Goal: Use online tool/utility: Utilize a website feature to perform a specific function

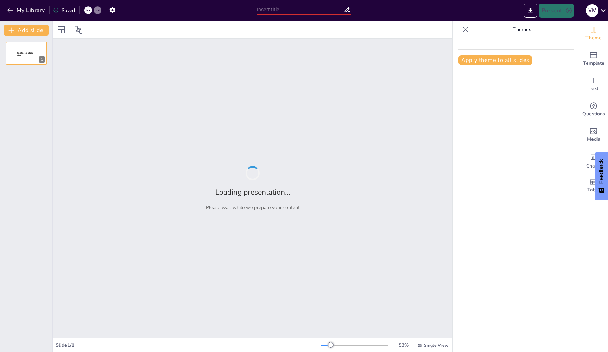
type input "Transformative Applications of AI in Agriculture, Healthcare, and Education in …"
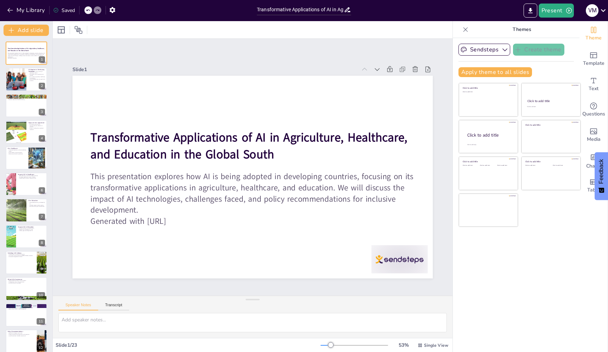
checkbox input "true"
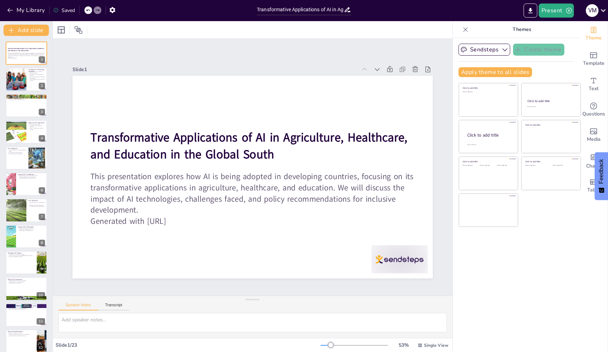
checkbox input "true"
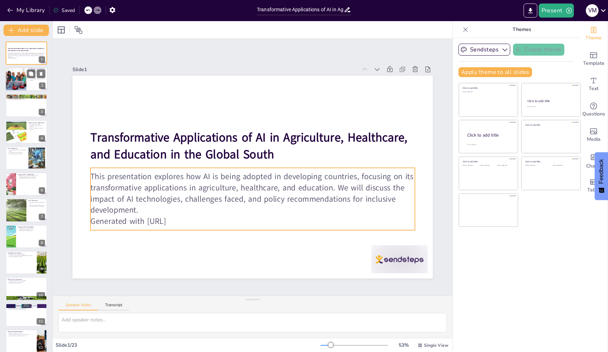
checkbox input "true"
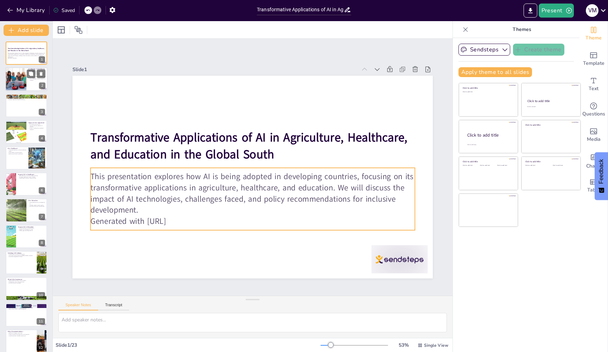
click at [22, 83] on div at bounding box center [16, 80] width 36 height 24
type textarea "The increasing adoption of AI technologies in developing countries signifies a …"
checkbox input "true"
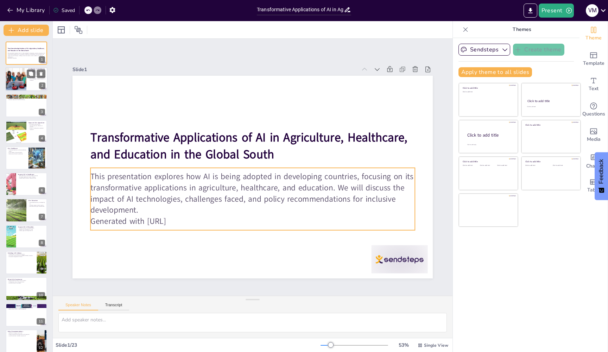
checkbox input "true"
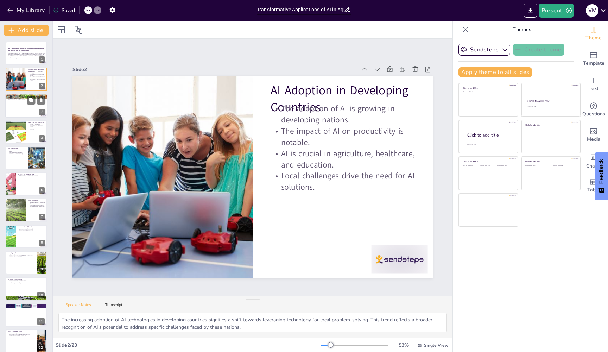
checkbox input "true"
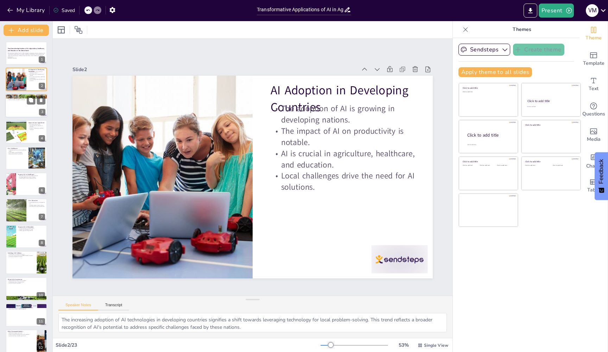
checkbox input "true"
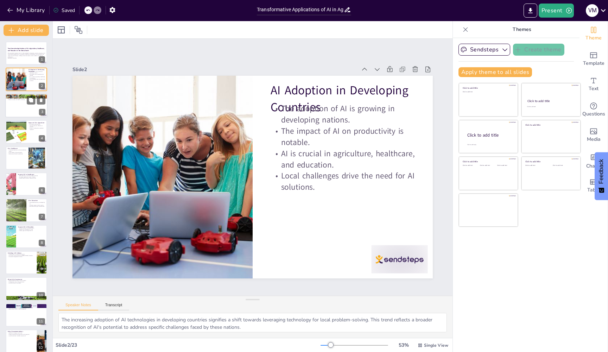
checkbox input "true"
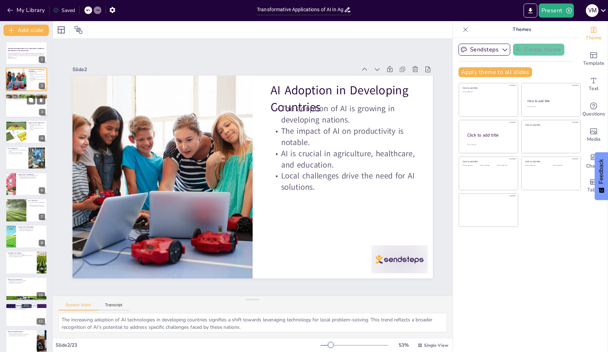
click at [19, 110] on div at bounding box center [26, 106] width 42 height 24
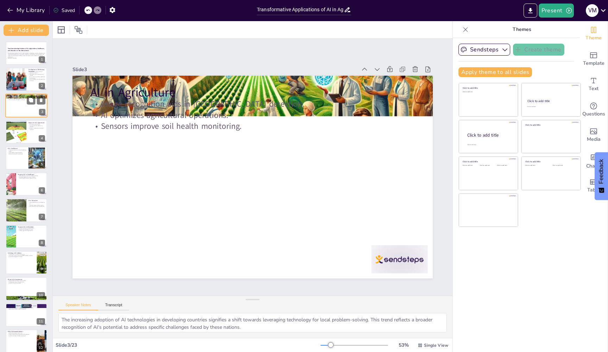
type textarea "The use of image recognition technology in applications like PlantVillage and N…"
checkbox input "true"
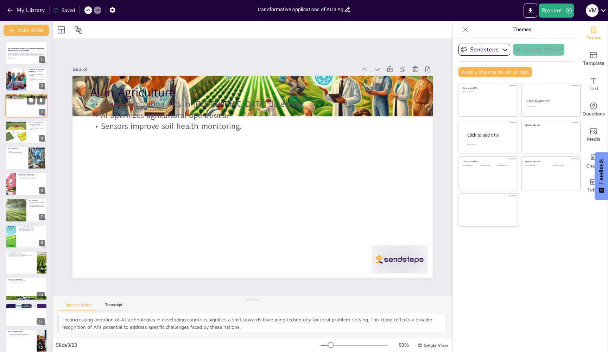
checkbox input "true"
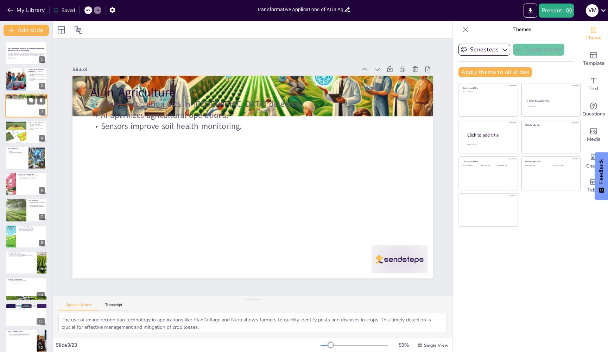
checkbox input "true"
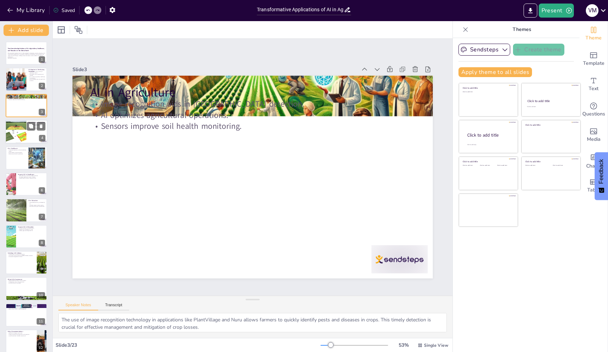
checkbox input "true"
click at [26, 138] on div at bounding box center [16, 132] width 32 height 24
type textarea "The integration of AI technologies in agriculture directly contributes to food …"
checkbox input "true"
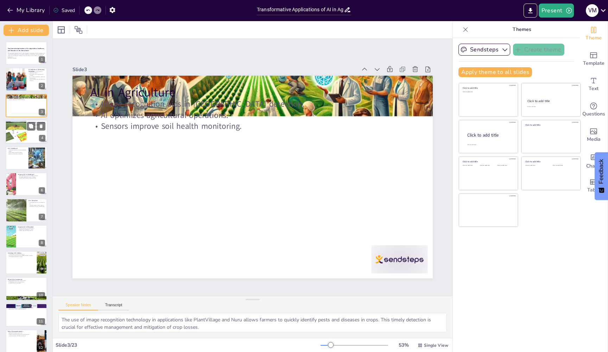
checkbox input "true"
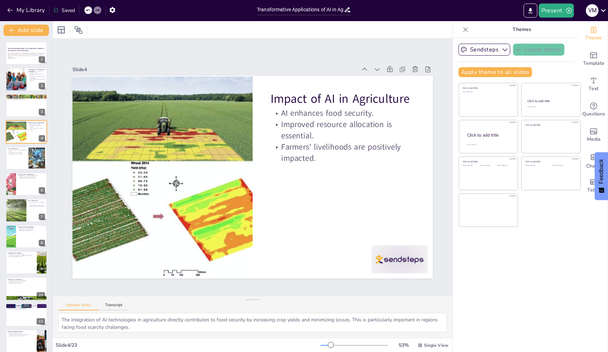
checkbox input "true"
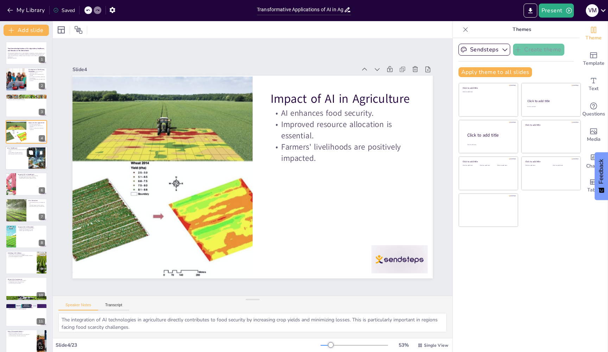
checkbox input "true"
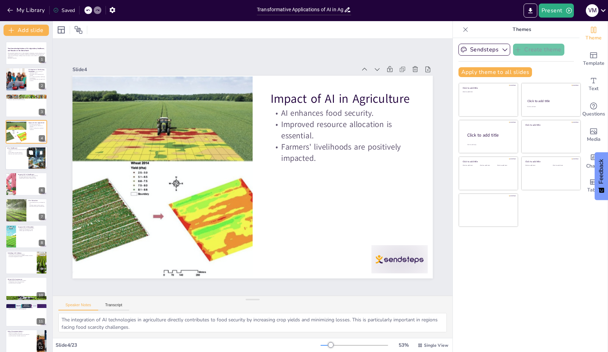
click at [27, 156] on button at bounding box center [31, 152] width 8 height 8
type textarea "Voice-based health assistants like Ada Health and Babylon are crucial in improv…"
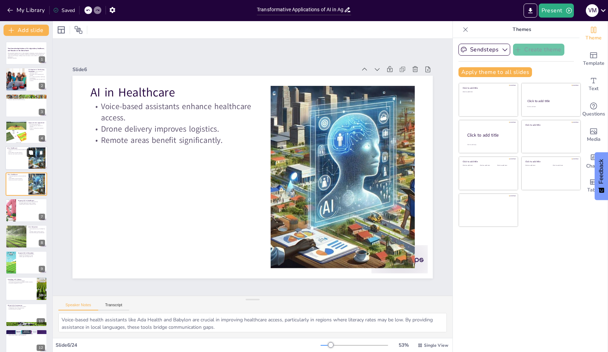
checkbox input "true"
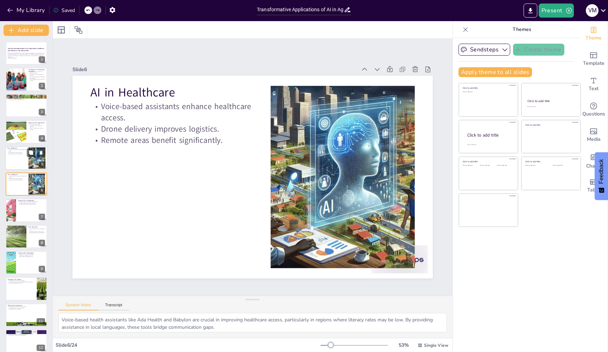
checkbox input "true"
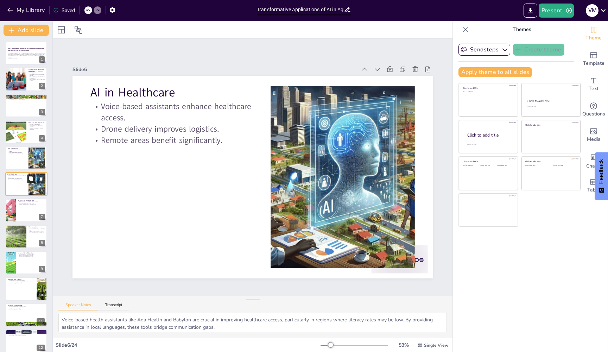
click at [29, 180] on icon at bounding box center [31, 178] width 4 height 4
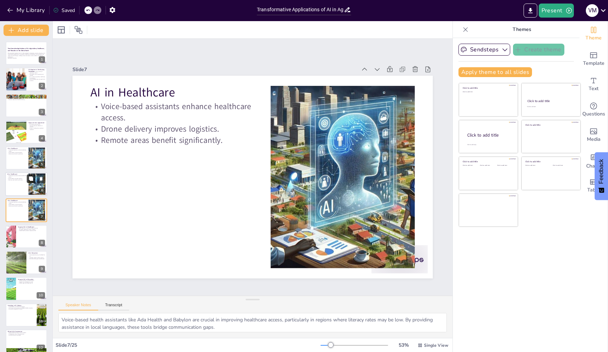
checkbox input "true"
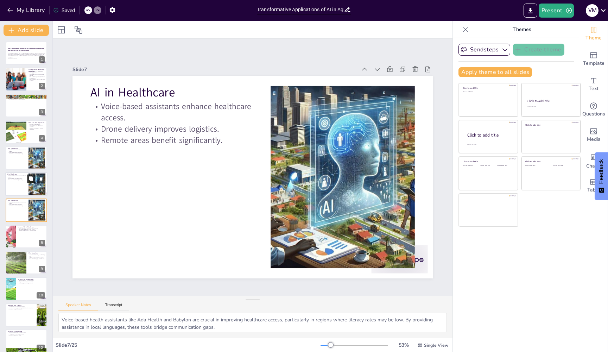
scroll to position [16, 0]
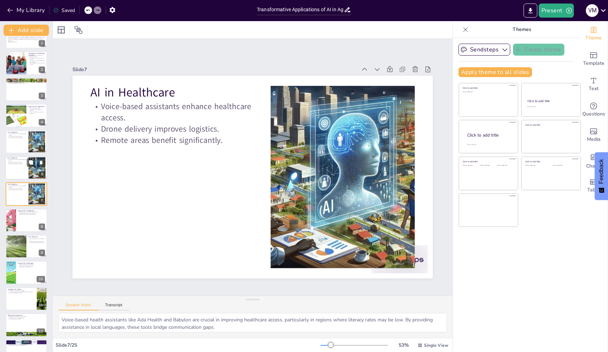
checkbox input "true"
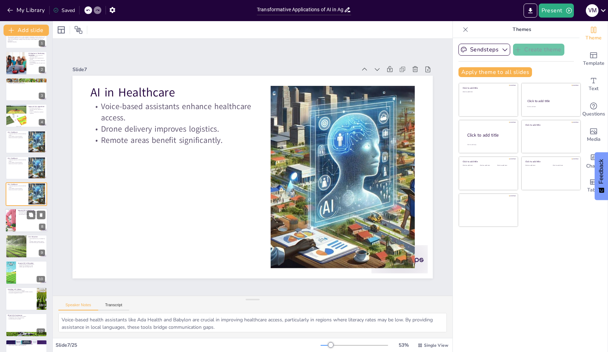
checkbox input "true"
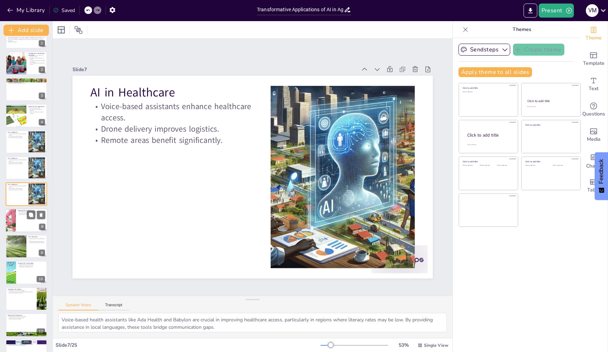
checkbox input "true"
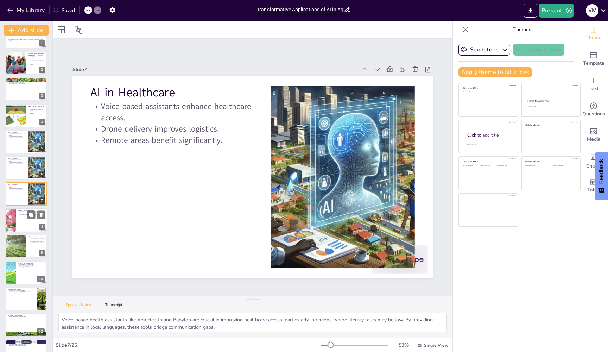
click at [22, 215] on div at bounding box center [26, 220] width 42 height 24
type textarea "The ability of AI technologies to facilitate early disease detection is vital f…"
checkbox input "true"
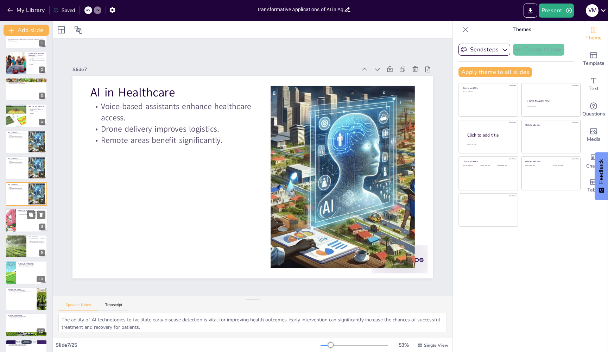
checkbox input "true"
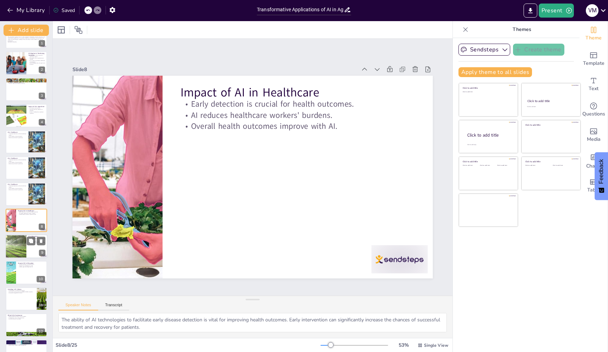
scroll to position [42, 0]
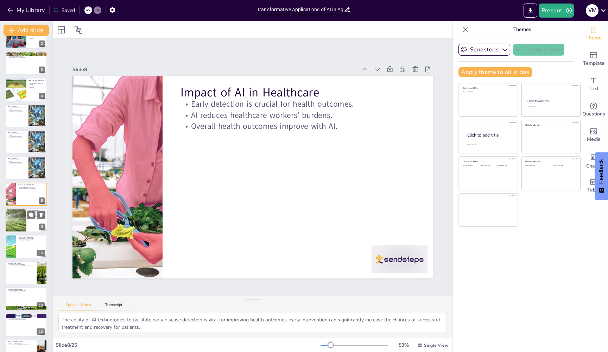
checkbox input "true"
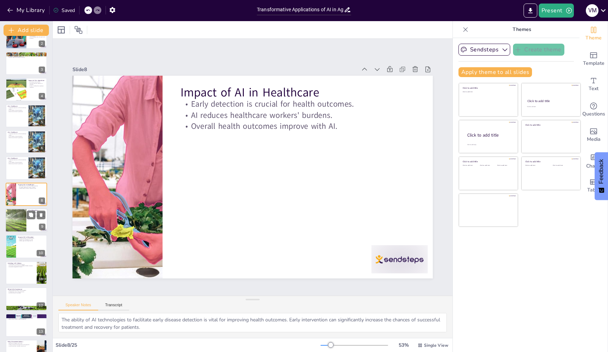
checkbox input "true"
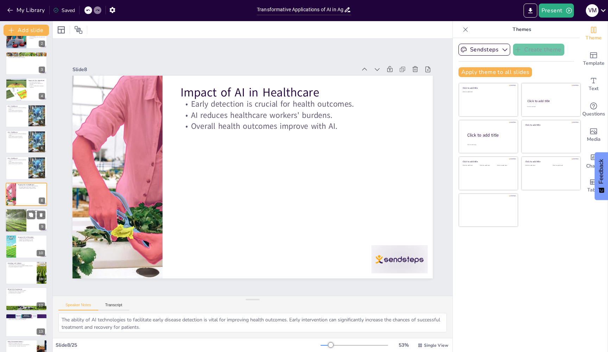
checkbox input "true"
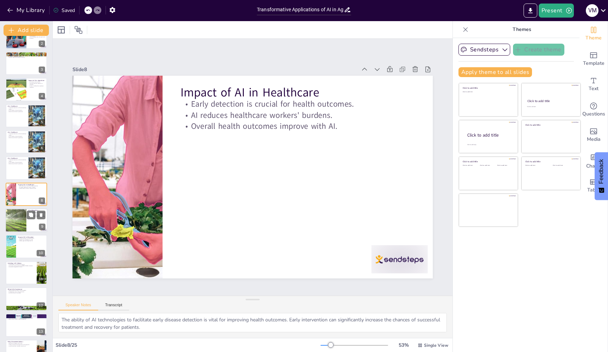
click at [21, 221] on div at bounding box center [15, 220] width 41 height 24
type textarea "AI tutors such as [PERSON_NAME] demonstrate how personalized learning experienc…"
checkbox input "true"
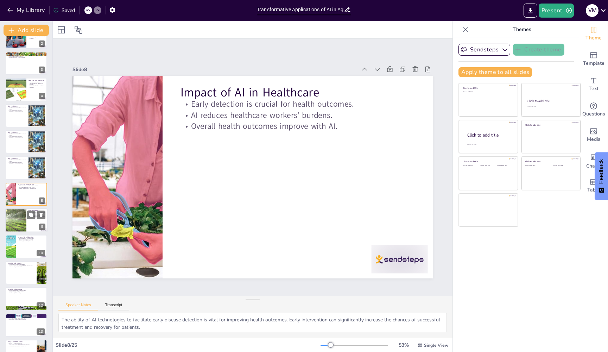
checkbox input "true"
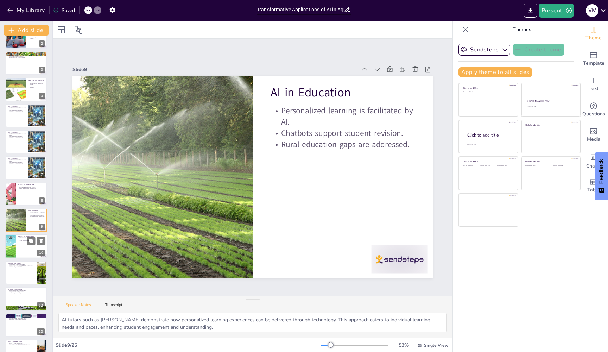
scroll to position [69, 0]
checkbox input "true"
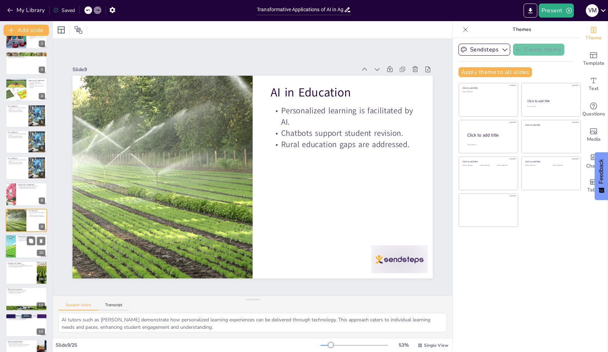
checkbox input "true"
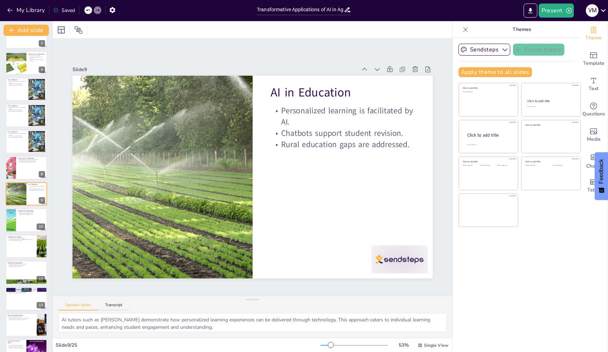
checkbox input "true"
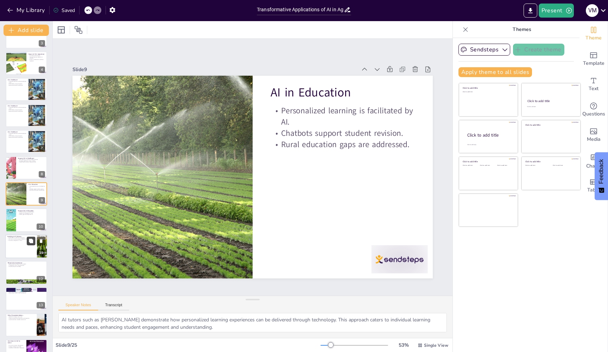
checkbox input "true"
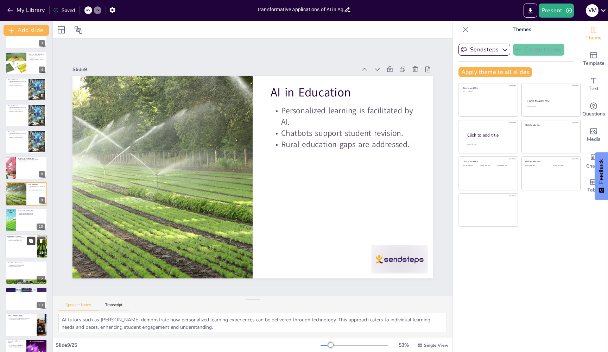
checkbox input "true"
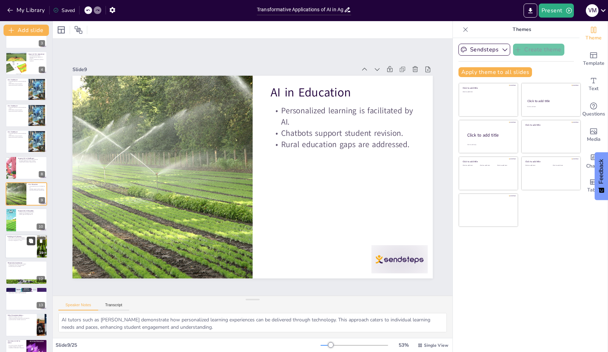
click at [29, 245] on button at bounding box center [31, 241] width 8 height 8
type textarea "Emphasizing digital literacy is crucial for the progress of communities in the …"
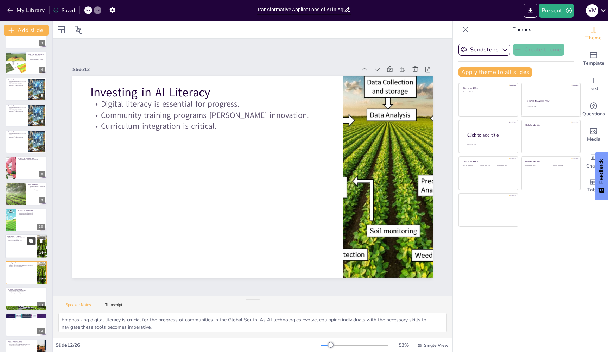
checkbox input "true"
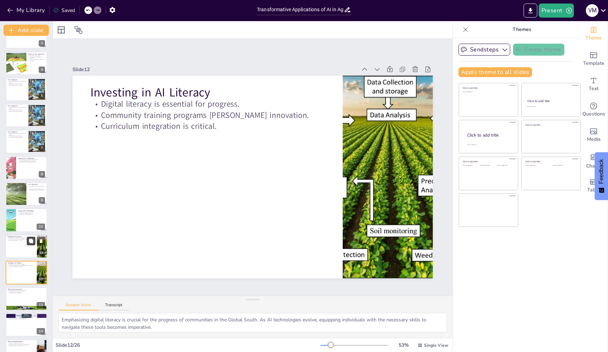
scroll to position [147, 0]
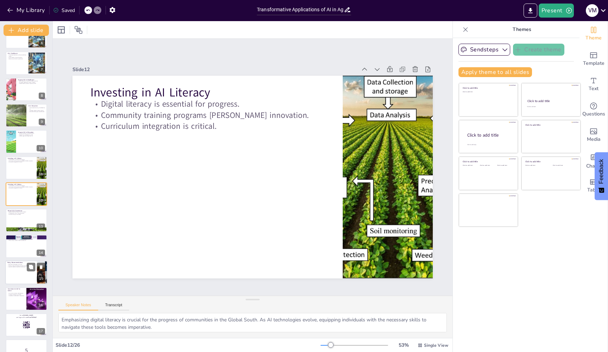
checkbox input "true"
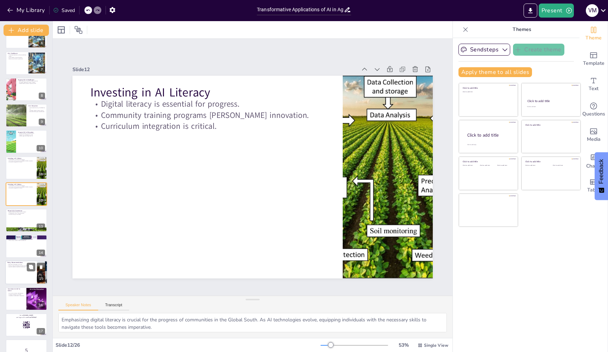
checkbox input "true"
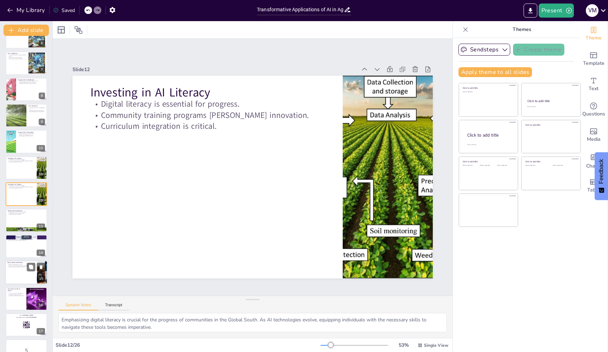
checkbox input "true"
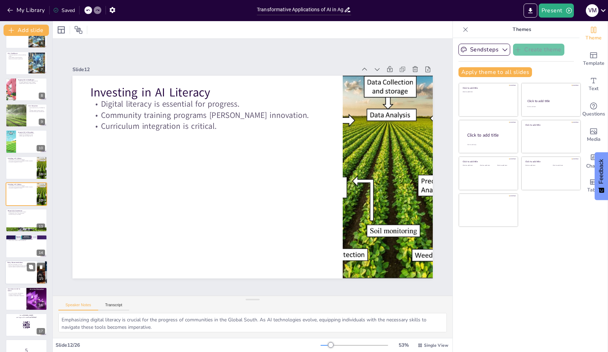
checkbox input "true"
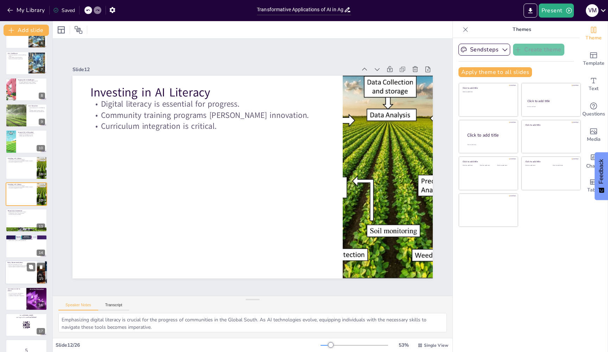
click at [28, 273] on div at bounding box center [26, 273] width 42 height 24
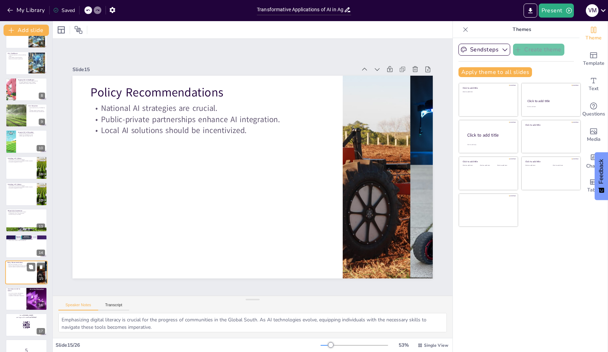
type textarea "Developing national AI strategies is essential for guiding the effective integr…"
checkbox input "true"
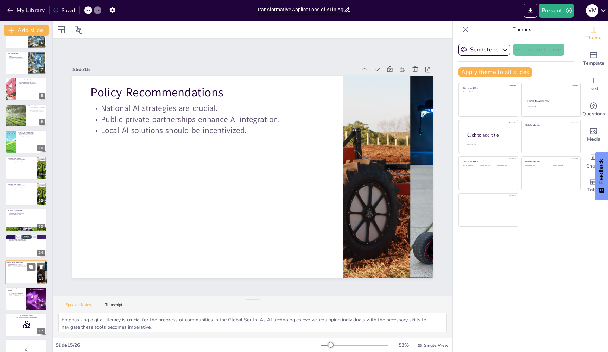
checkbox input "true"
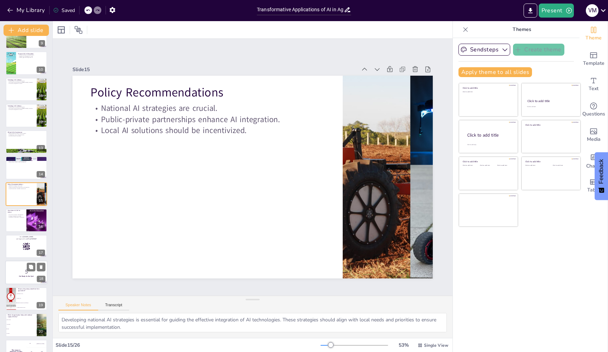
checkbox input "true"
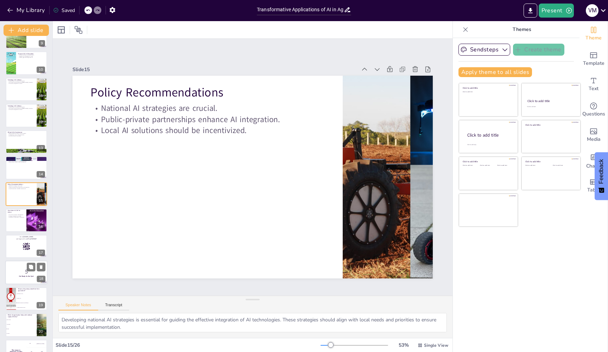
checkbox input "true"
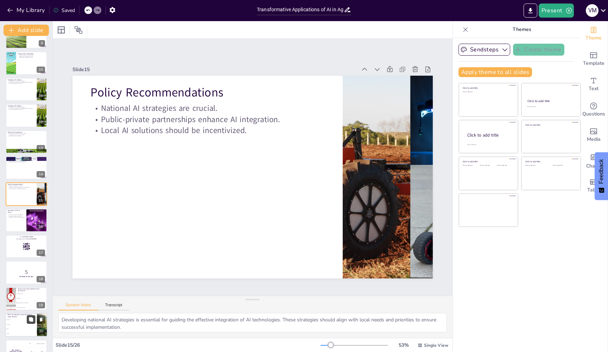
checkbox input "true"
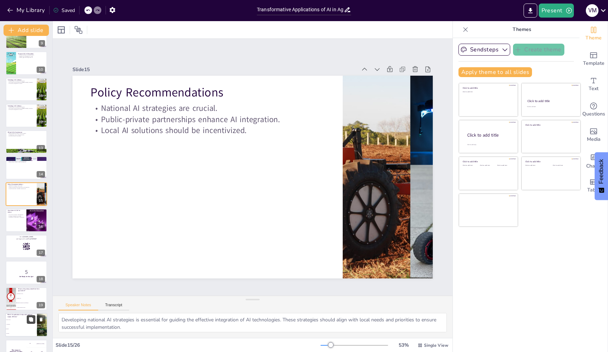
click at [27, 323] on button at bounding box center [31, 319] width 8 height 8
type textarea "The correct answer is "Zipline". [PERSON_NAME] is specifically mentioned as usi…"
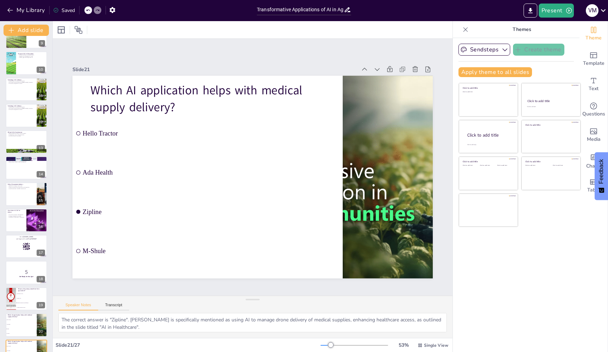
scroll to position [383, 0]
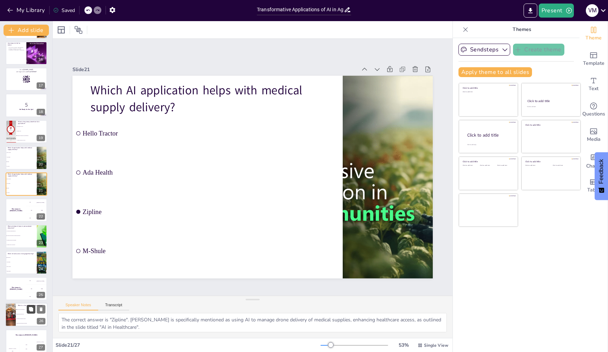
checkbox input "true"
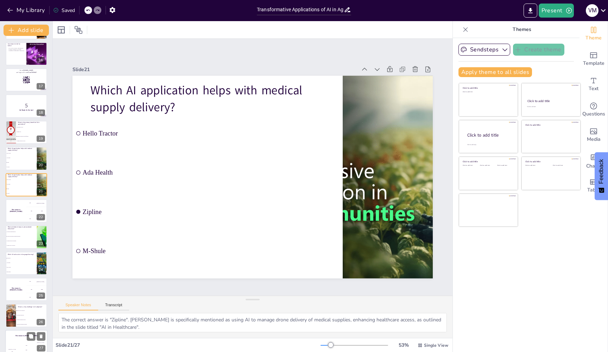
scroll to position [391, 0]
click at [22, 161] on li "Ada Health" at bounding box center [21, 159] width 32 height 5
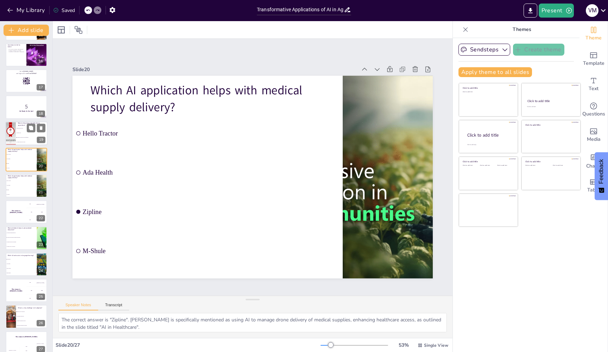
scroll to position [357, 0]
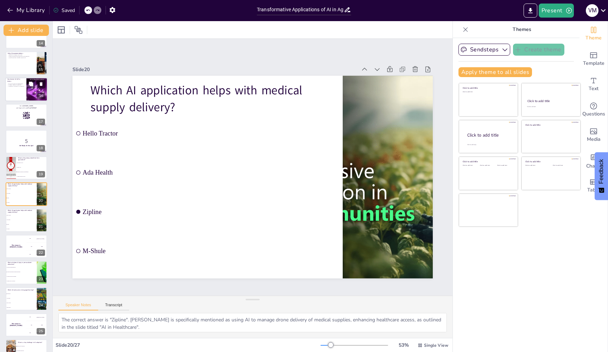
click at [17, 86] on p "Investment in ethical AI is imperative." at bounding box center [15, 86] width 17 height 1
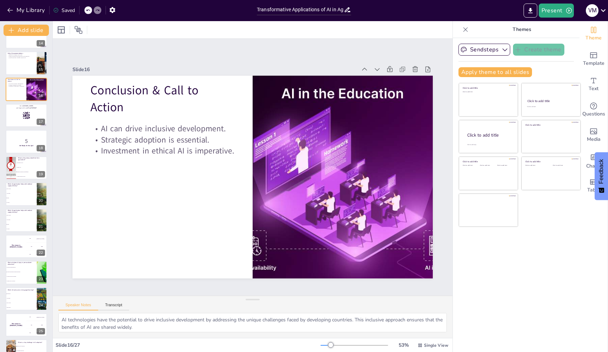
scroll to position [252, 0]
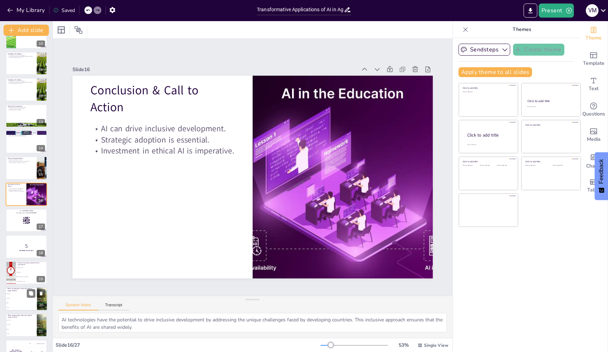
click at [27, 298] on div at bounding box center [36, 293] width 19 height 8
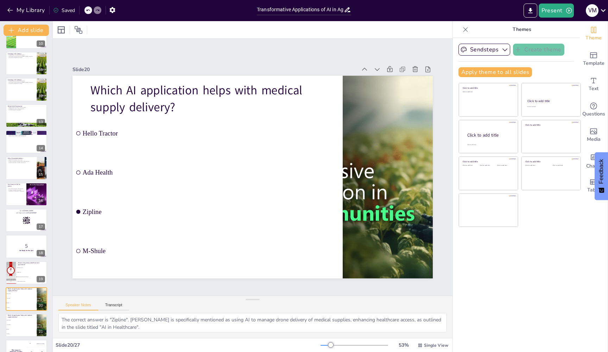
scroll to position [357, 0]
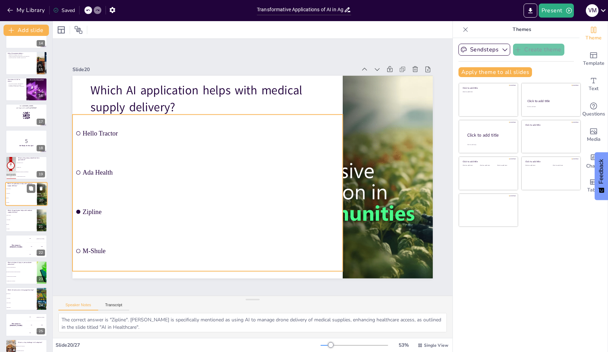
click at [11, 196] on li "Zipline" at bounding box center [21, 198] width 32 height 5
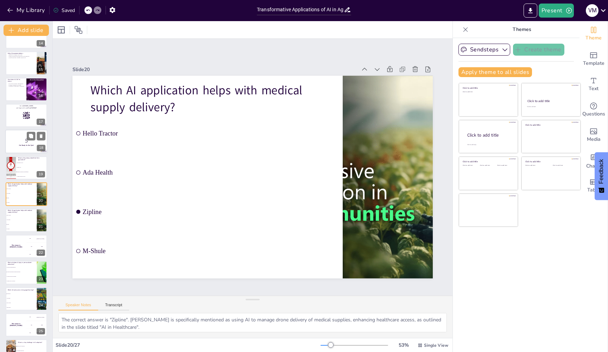
click at [22, 137] on div at bounding box center [26, 142] width 42 height 24
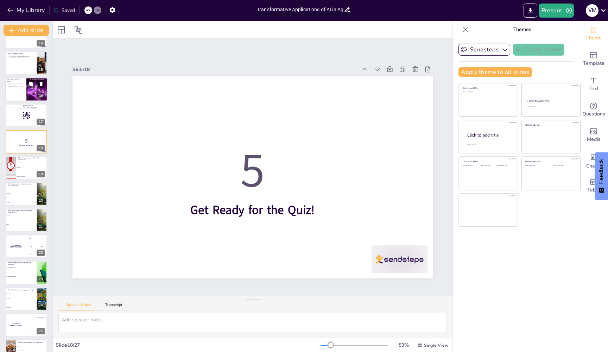
scroll to position [304, 0]
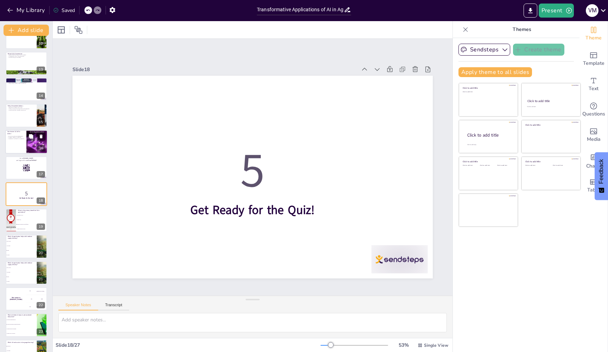
click at [22, 145] on div at bounding box center [26, 142] width 42 height 24
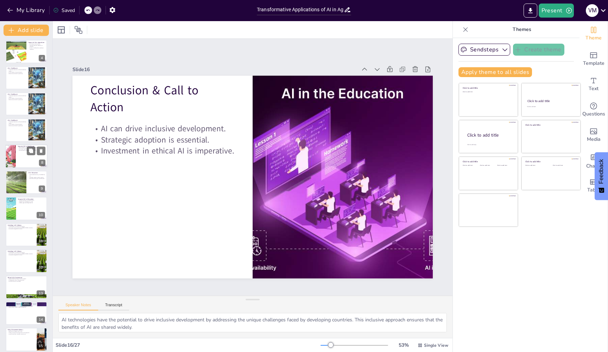
scroll to position [36, 0]
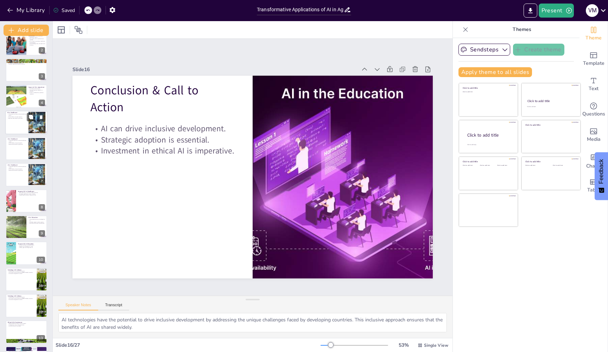
click at [22, 124] on div at bounding box center [26, 123] width 42 height 24
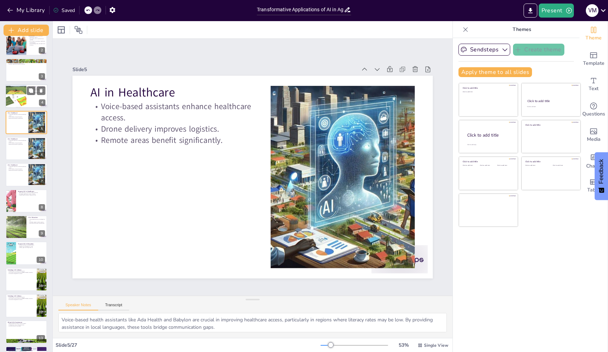
scroll to position [0, 0]
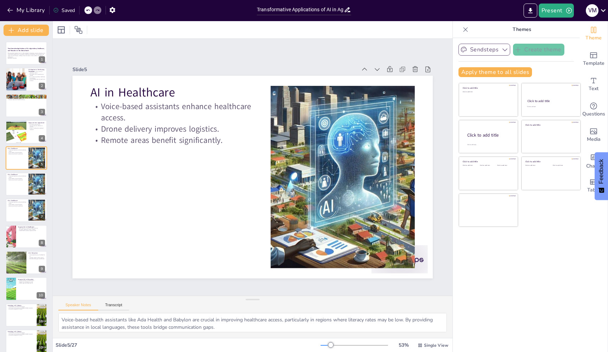
click at [506, 49] on icon "button" at bounding box center [505, 49] width 7 height 7
click at [502, 74] on icon at bounding box center [503, 74] width 6 height 6
click at [527, 10] on icon "Export to PowerPoint" at bounding box center [530, 10] width 7 height 7
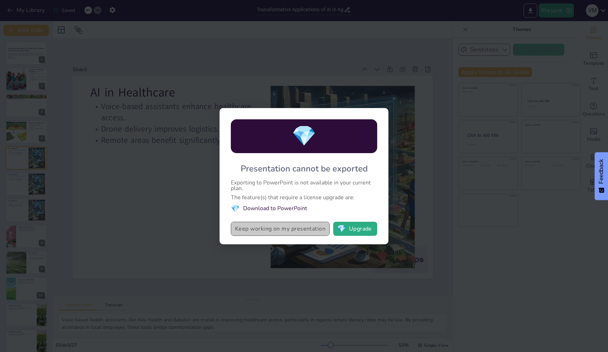
click at [284, 231] on button "Keep working on my presentation" at bounding box center [280, 229] width 99 height 14
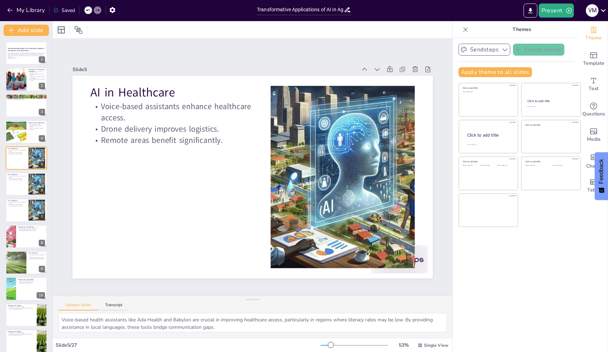
click at [516, 261] on div "Sendsteps Create theme Apply theme to all slides Click to add title Click to ad…" at bounding box center [516, 195] width 127 height 314
click at [428, 33] on div at bounding box center [253, 29] width 400 height 17
click at [529, 8] on icon "Export to PowerPoint" at bounding box center [530, 10] width 7 height 7
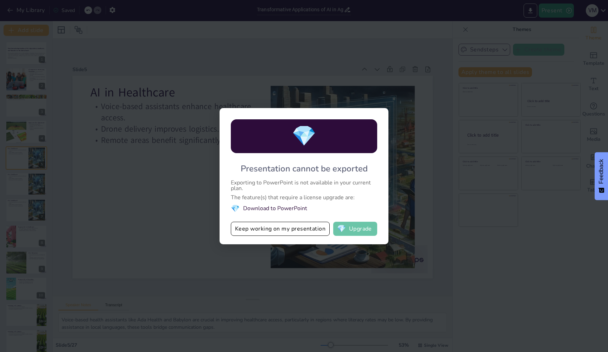
click at [362, 231] on button "💎 Upgrade" at bounding box center [355, 229] width 44 height 14
